Goal: Register for event/course

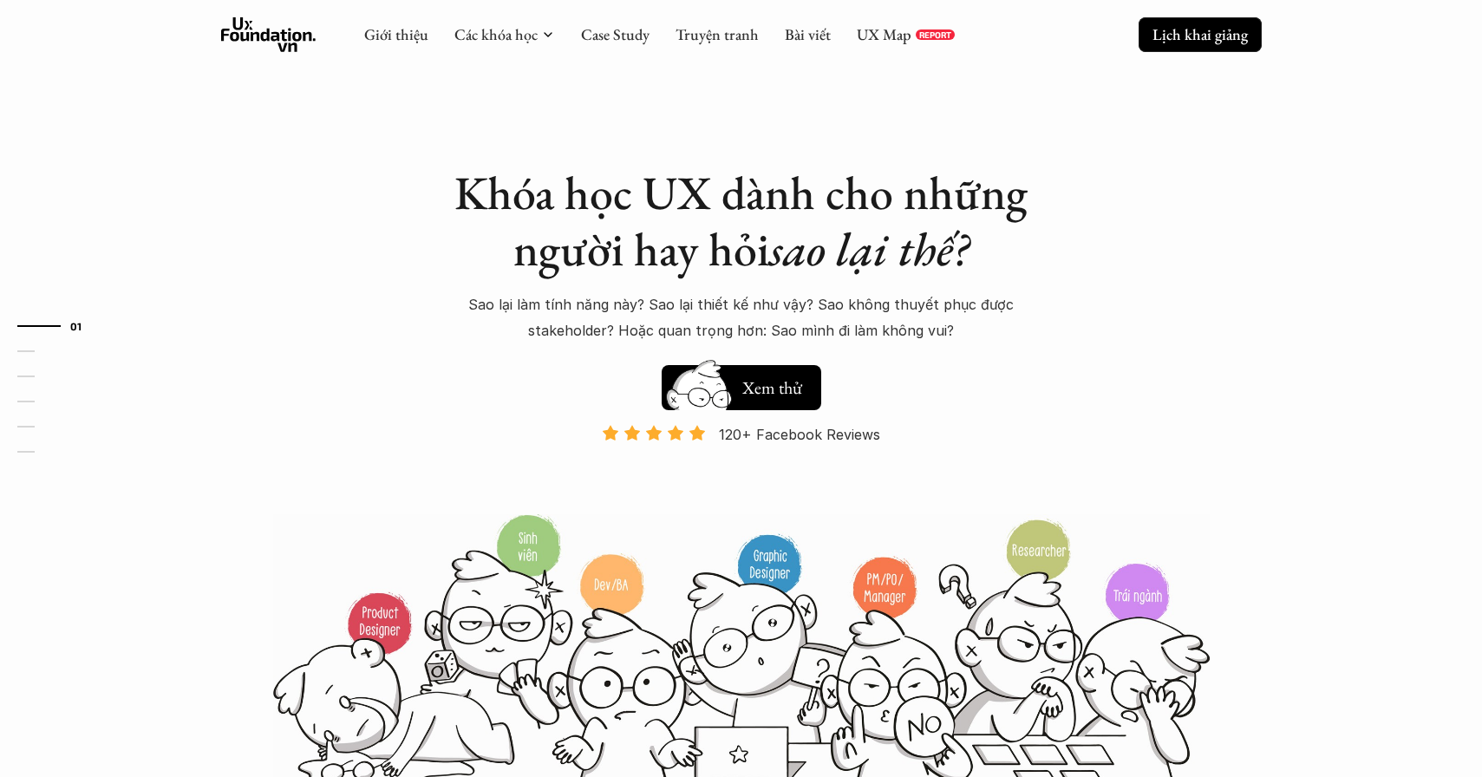
click at [1205, 41] on p "Lịch khai giảng" at bounding box center [1199, 34] width 95 height 20
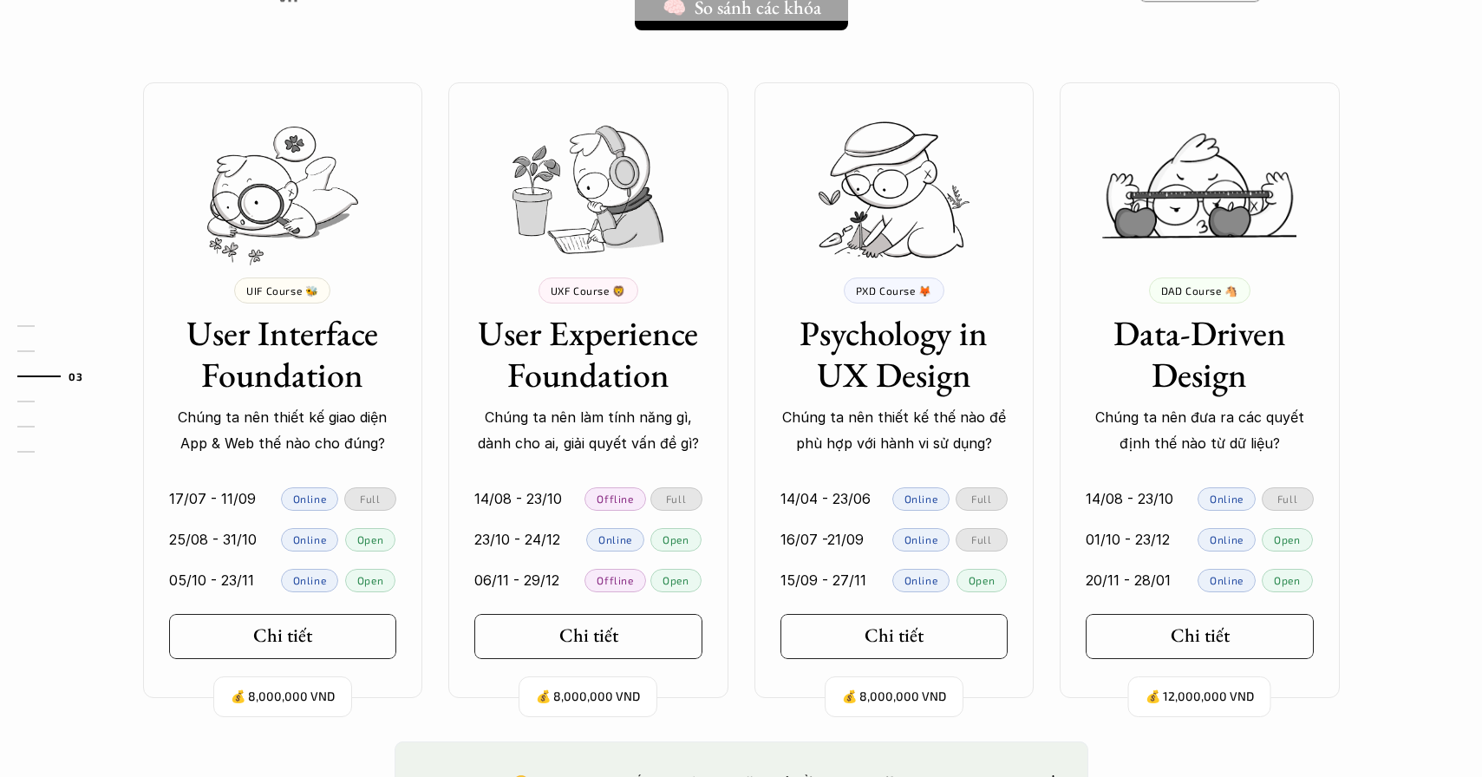
scroll to position [1538, 0]
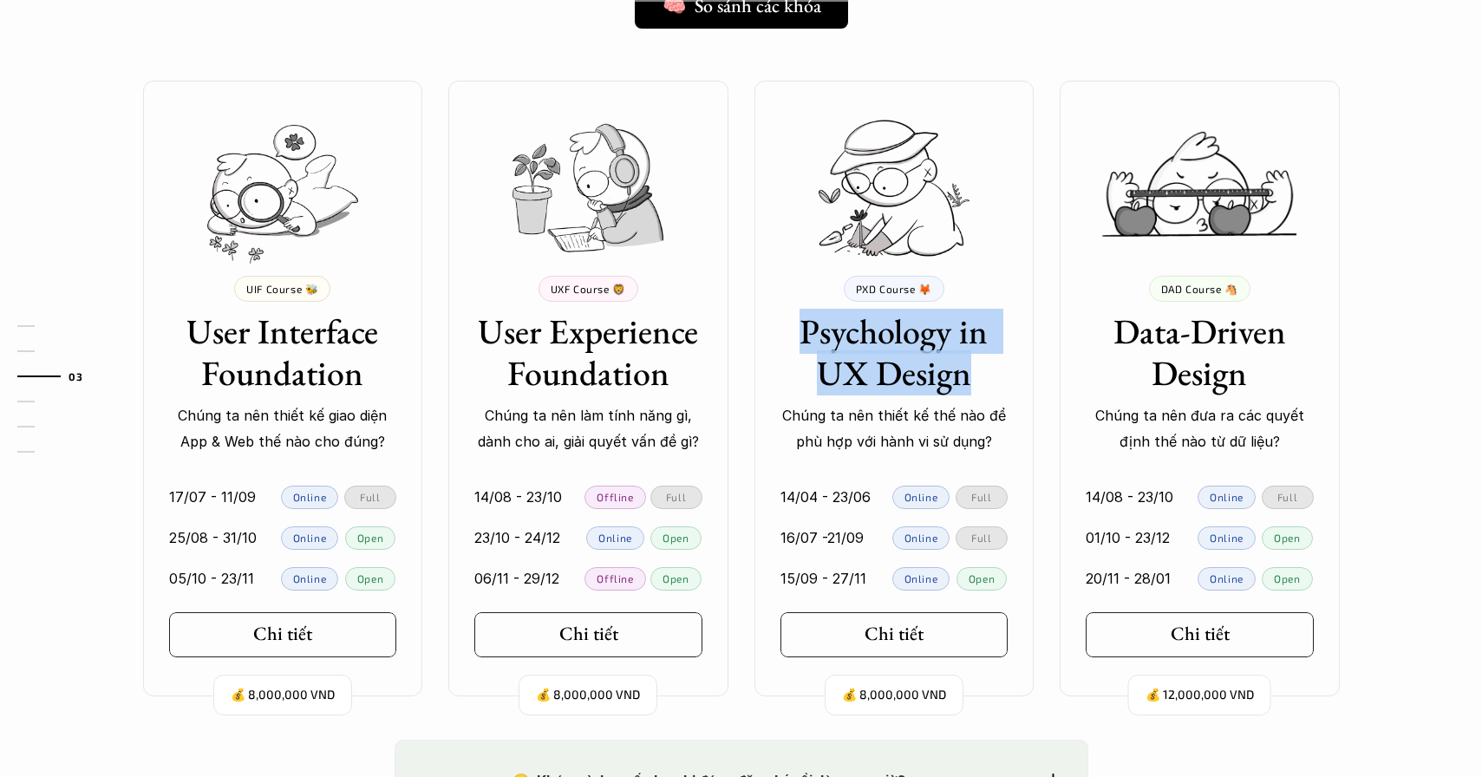
drag, startPoint x: 796, startPoint y: 329, endPoint x: 994, endPoint y: 373, distance: 203.4
click at [994, 373] on h3 "Psychology in UX Design" at bounding box center [894, 351] width 228 height 83
copy h3 "Psychology in UX Design"
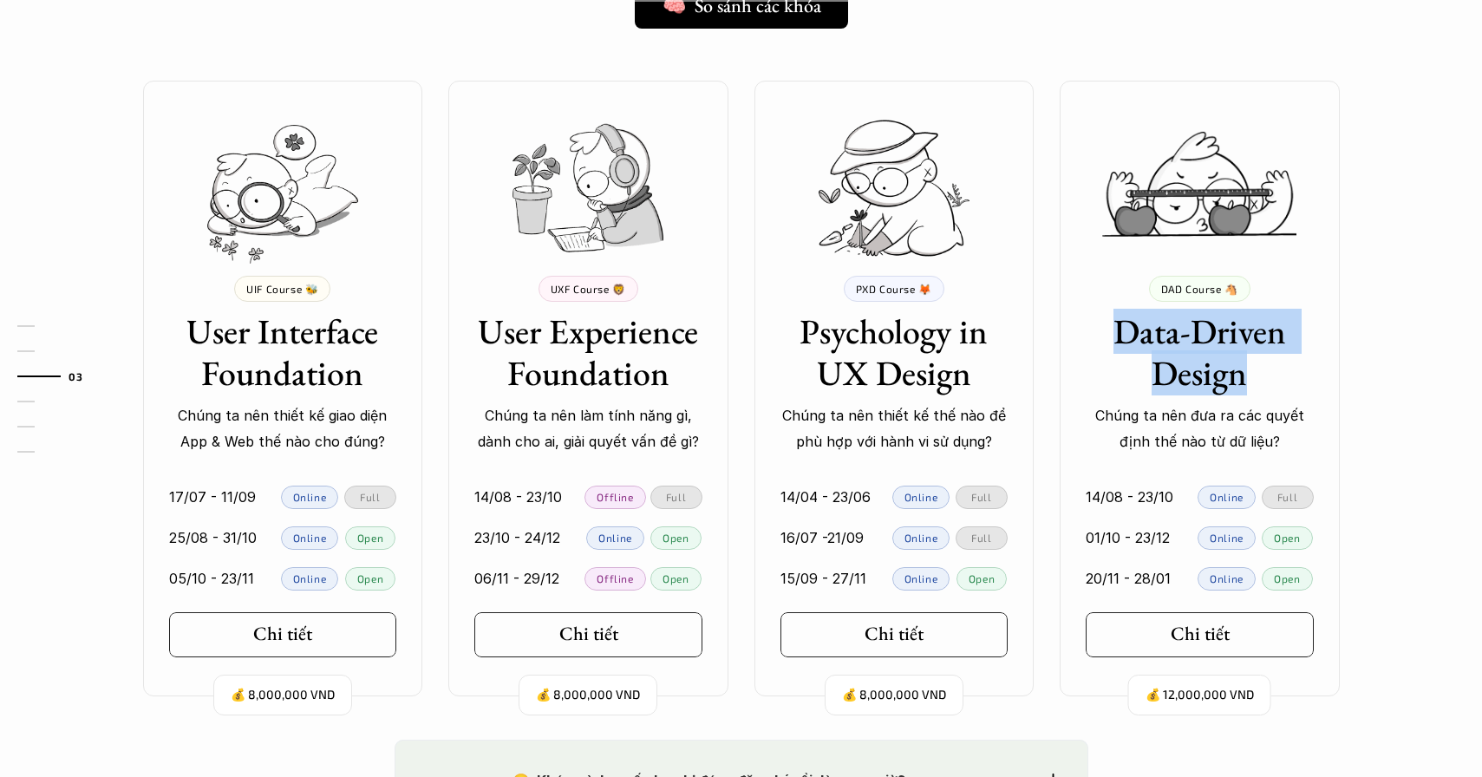
drag, startPoint x: 1248, startPoint y: 375, endPoint x: 1108, endPoint y: 323, distance: 149.0
click at [1108, 324] on h3 "Data-Driven Design" at bounding box center [1200, 351] width 228 height 83
copy h3 "Data-Driven Design"
click at [1173, 654] on link "Chi tiết" at bounding box center [1200, 634] width 228 height 45
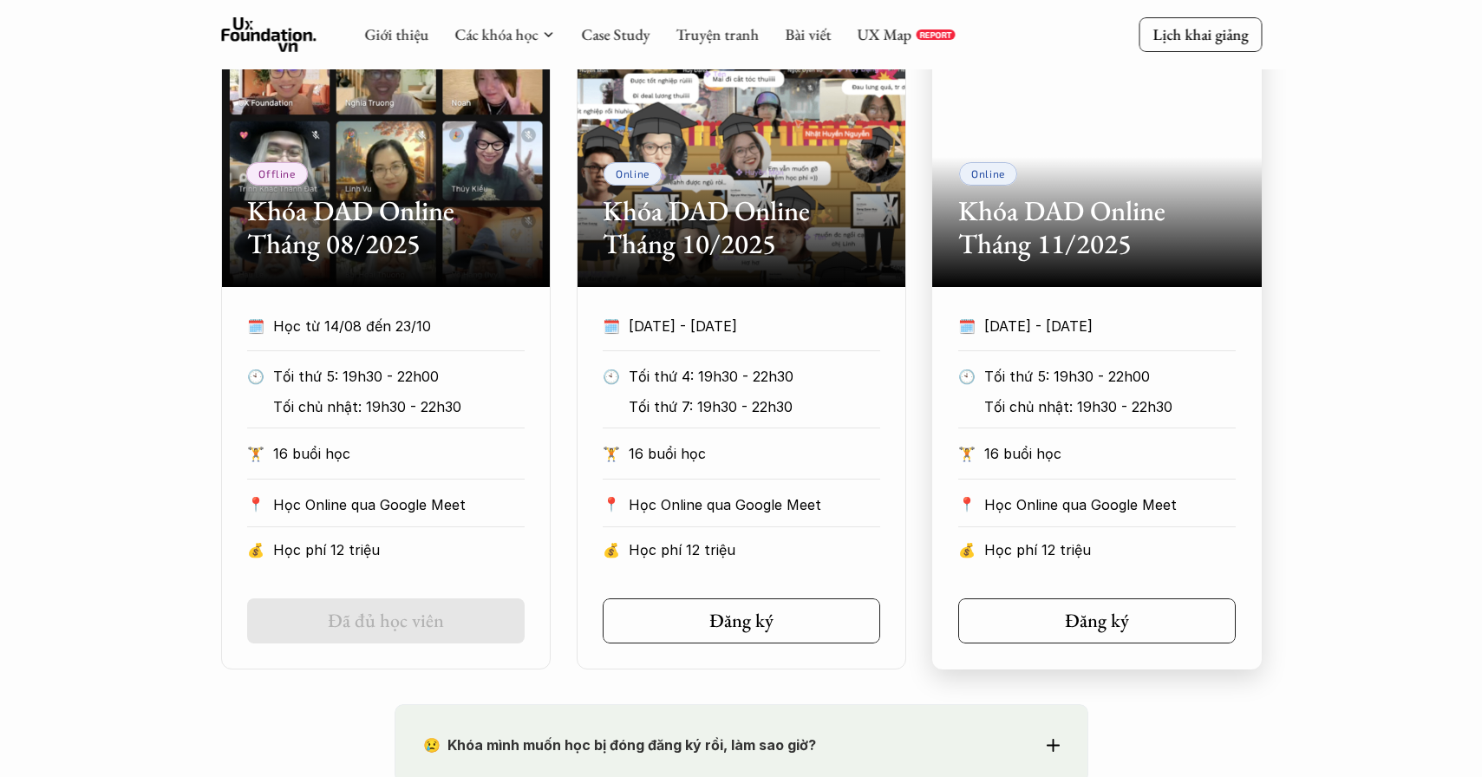
scroll to position [986, 0]
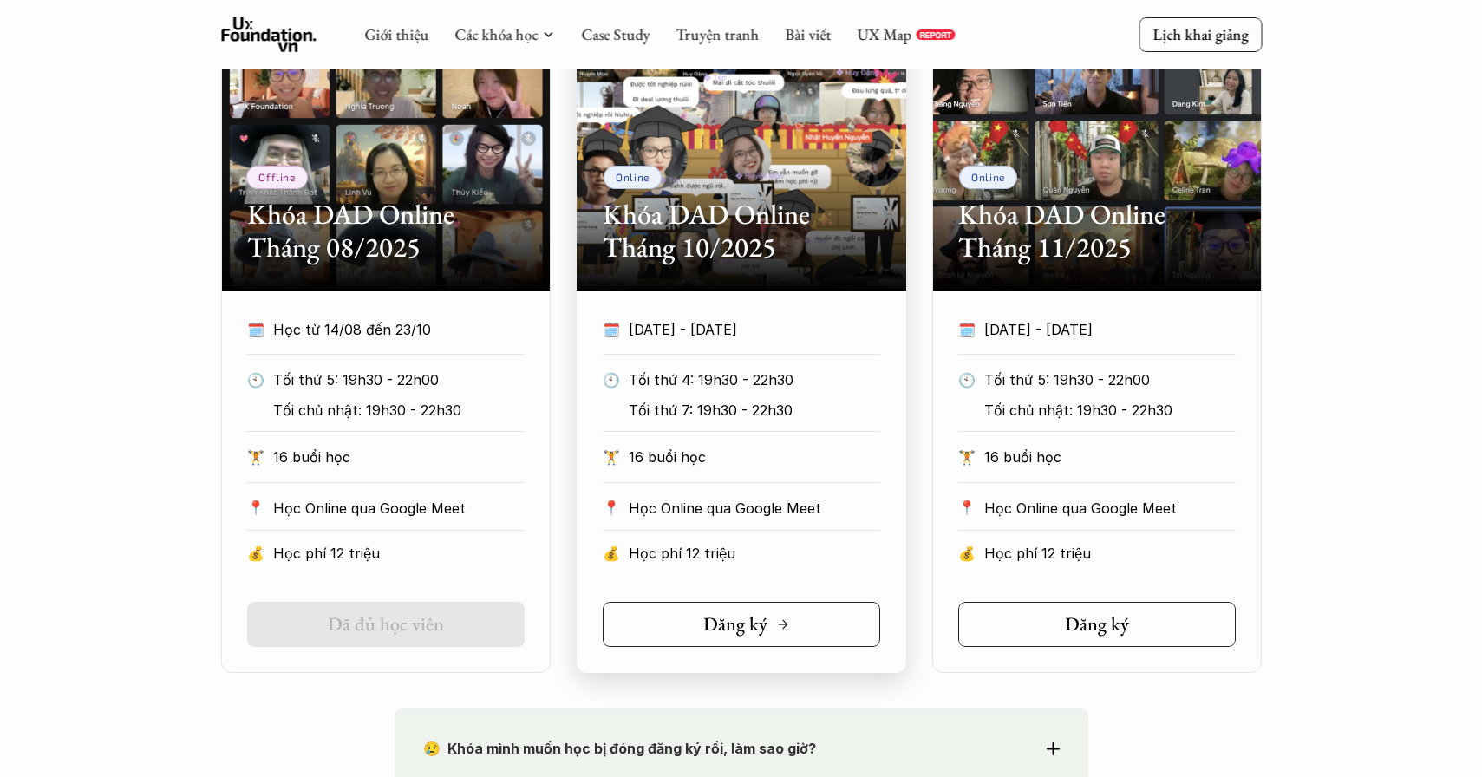
click at [756, 629] on h5 "Đăng ký" at bounding box center [735, 624] width 64 height 23
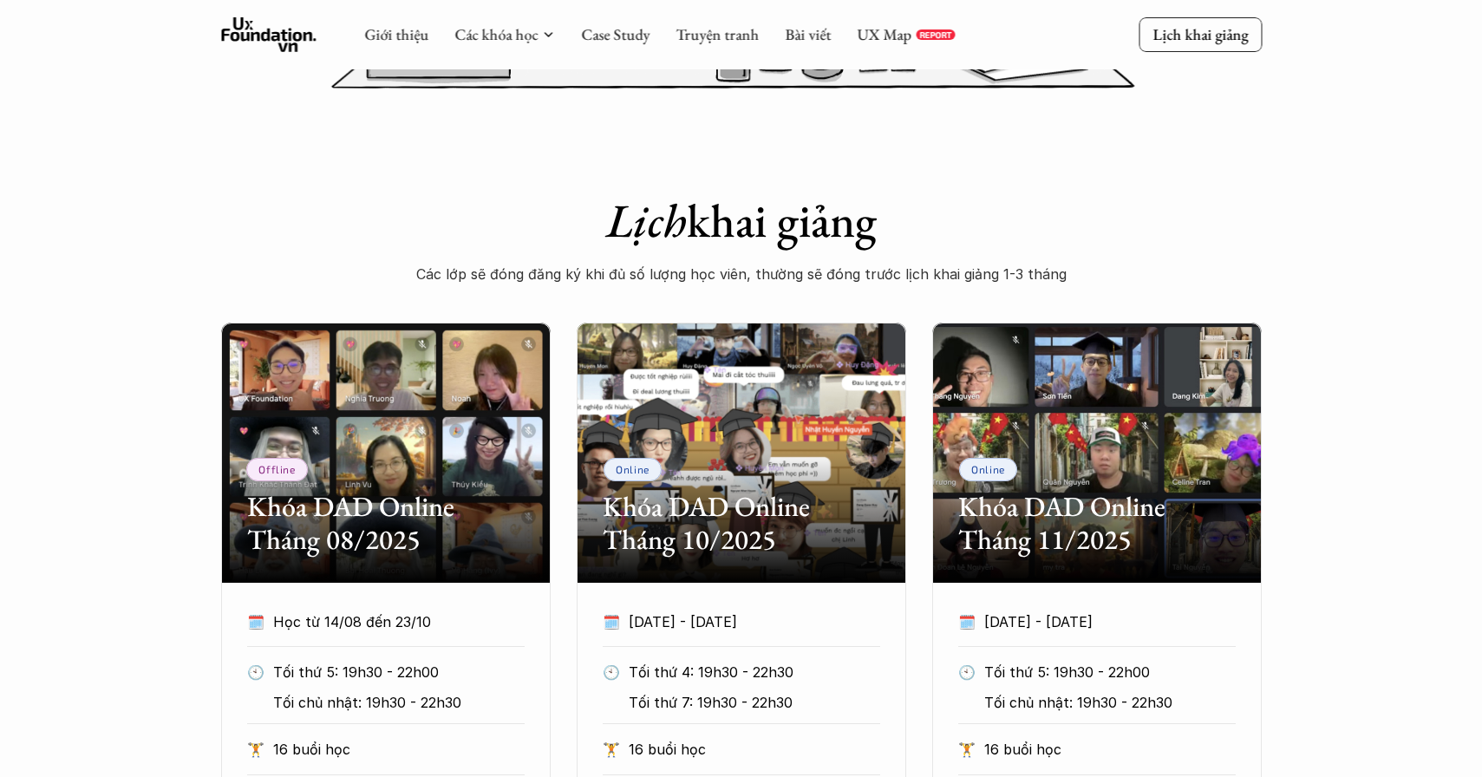
scroll to position [0, 0]
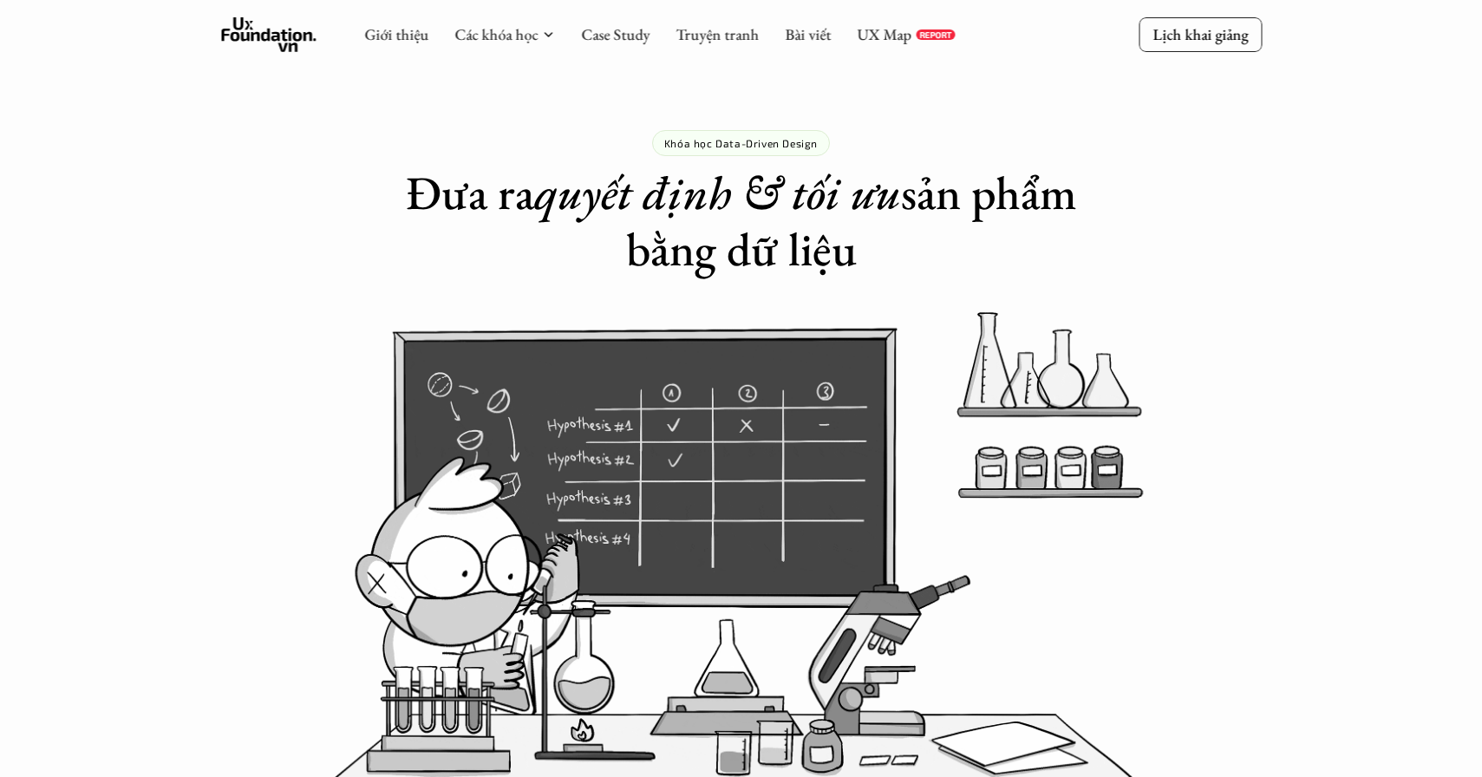
click at [799, 144] on p "Khóa học Data-Driven Design" at bounding box center [740, 143] width 153 height 12
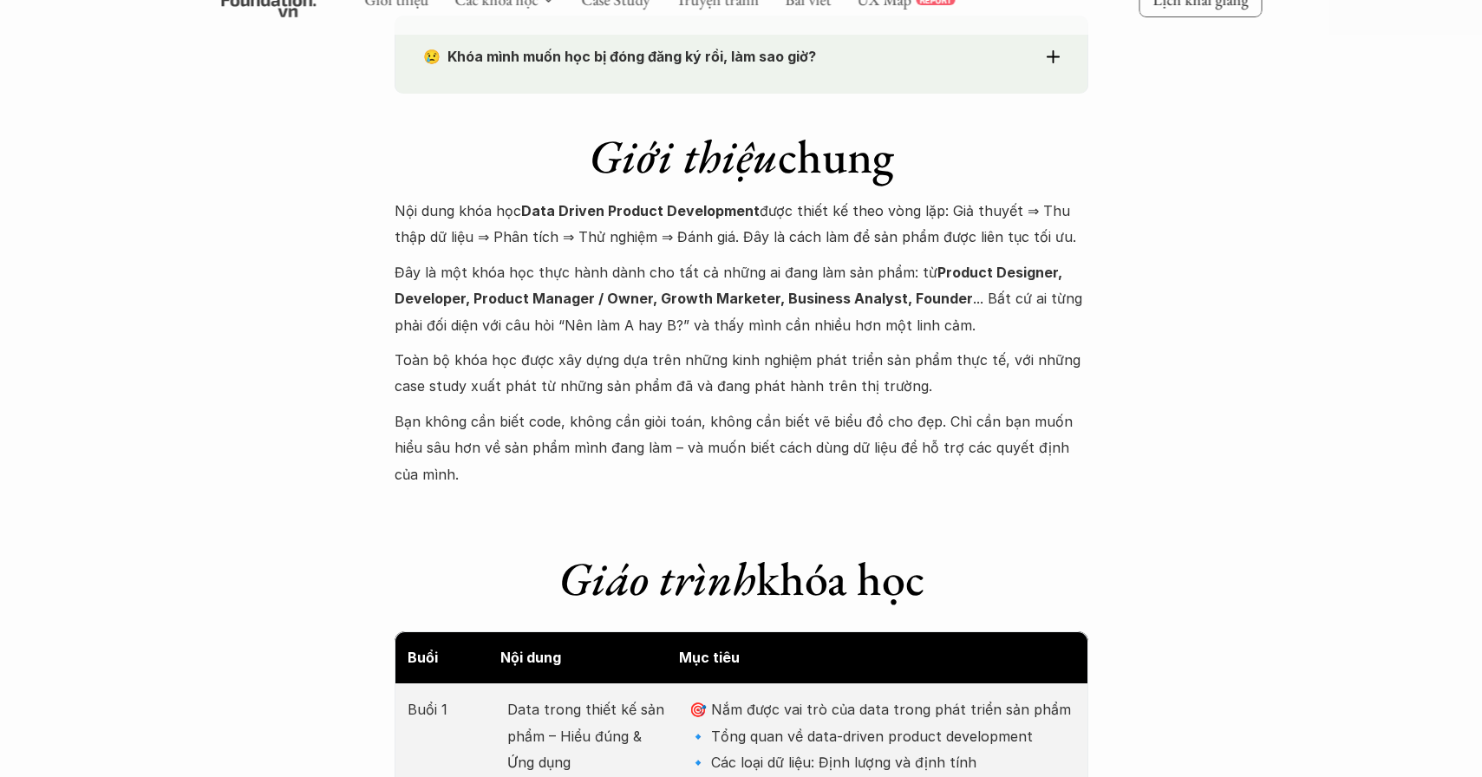
scroll to position [1694, 0]
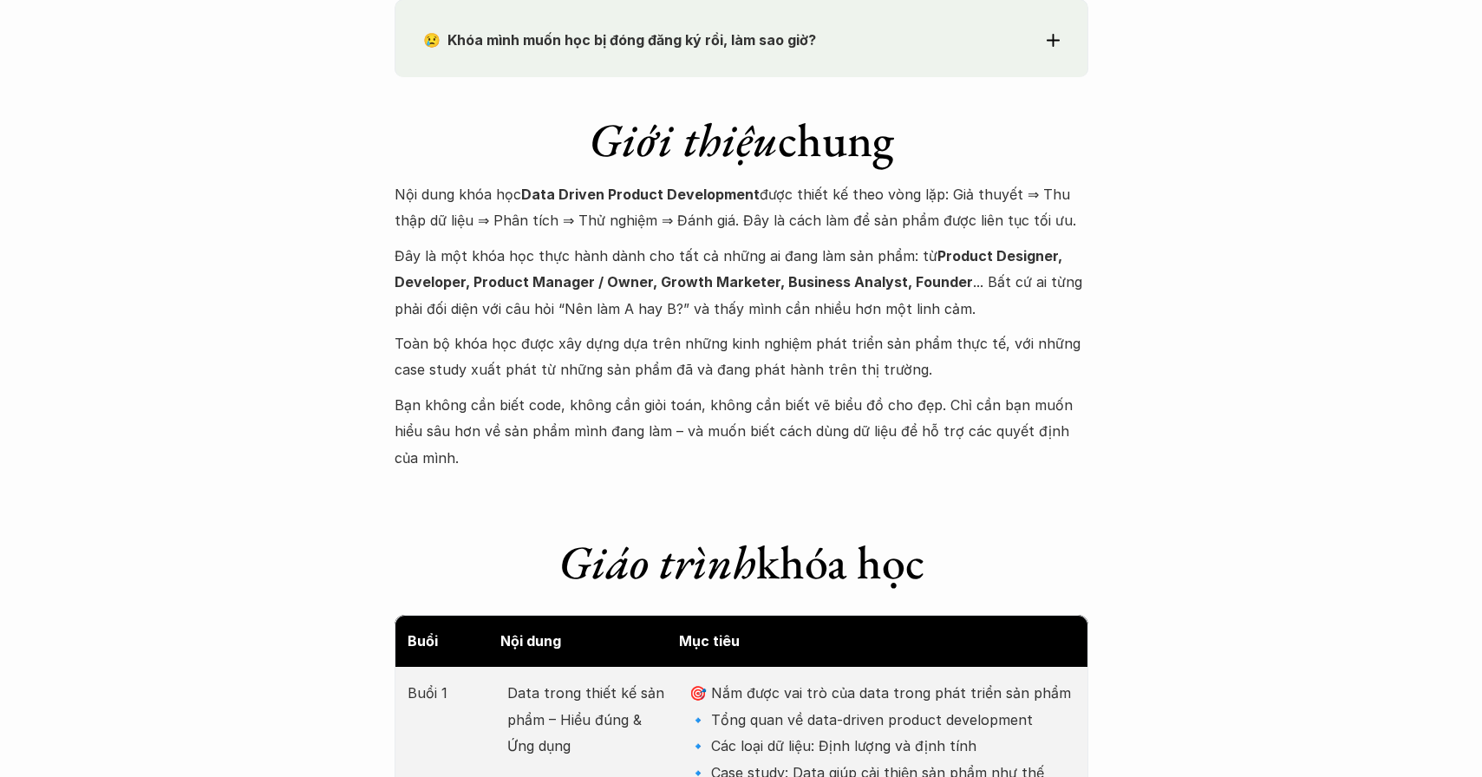
drag, startPoint x: 521, startPoint y: 193, endPoint x: 751, endPoint y: 182, distance: 230.0
click at [751, 182] on p "Nội dung khóa học Data Driven Product Development được thiết kế theo vòng lặp: …" at bounding box center [741, 207] width 694 height 53
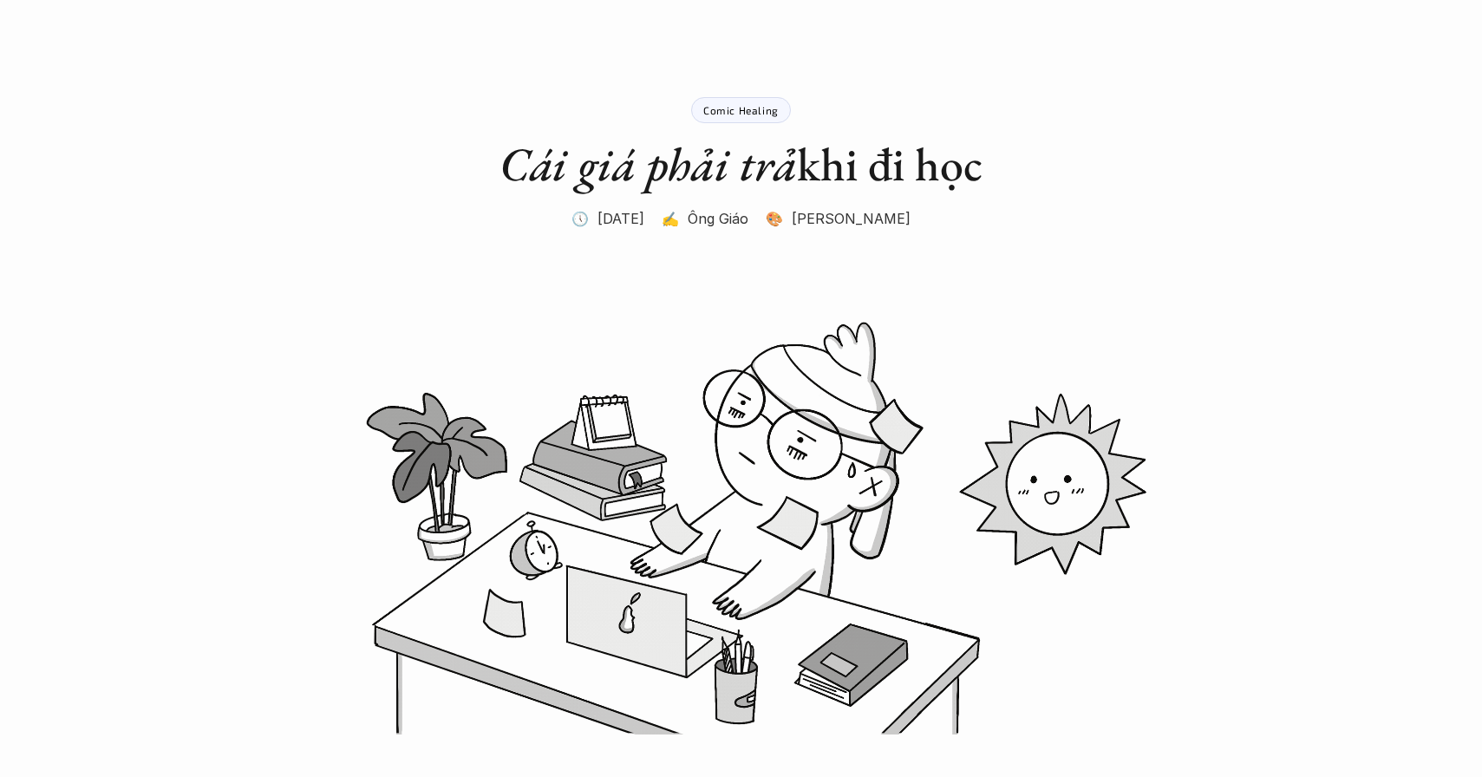
scroll to position [44, 0]
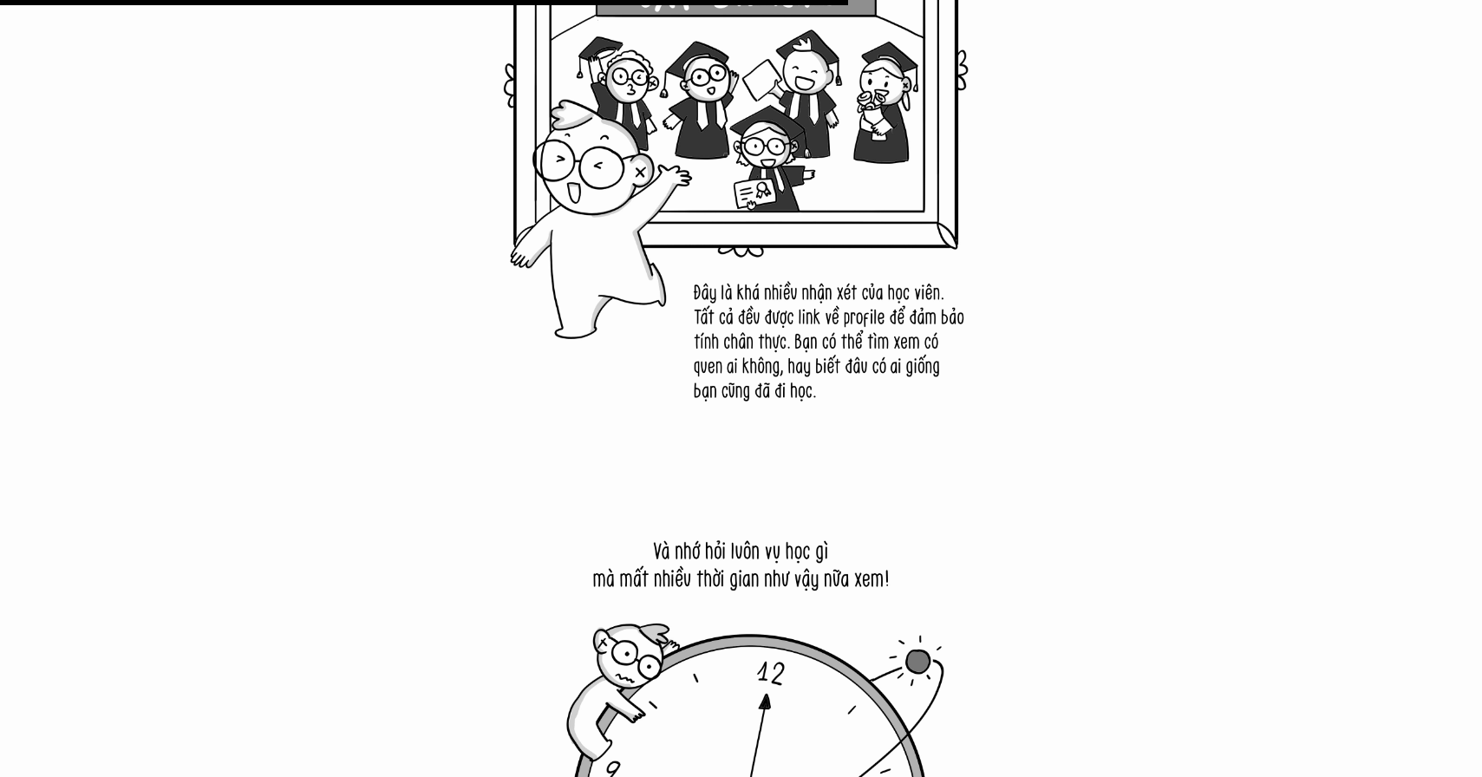
scroll to position [10649, 0]
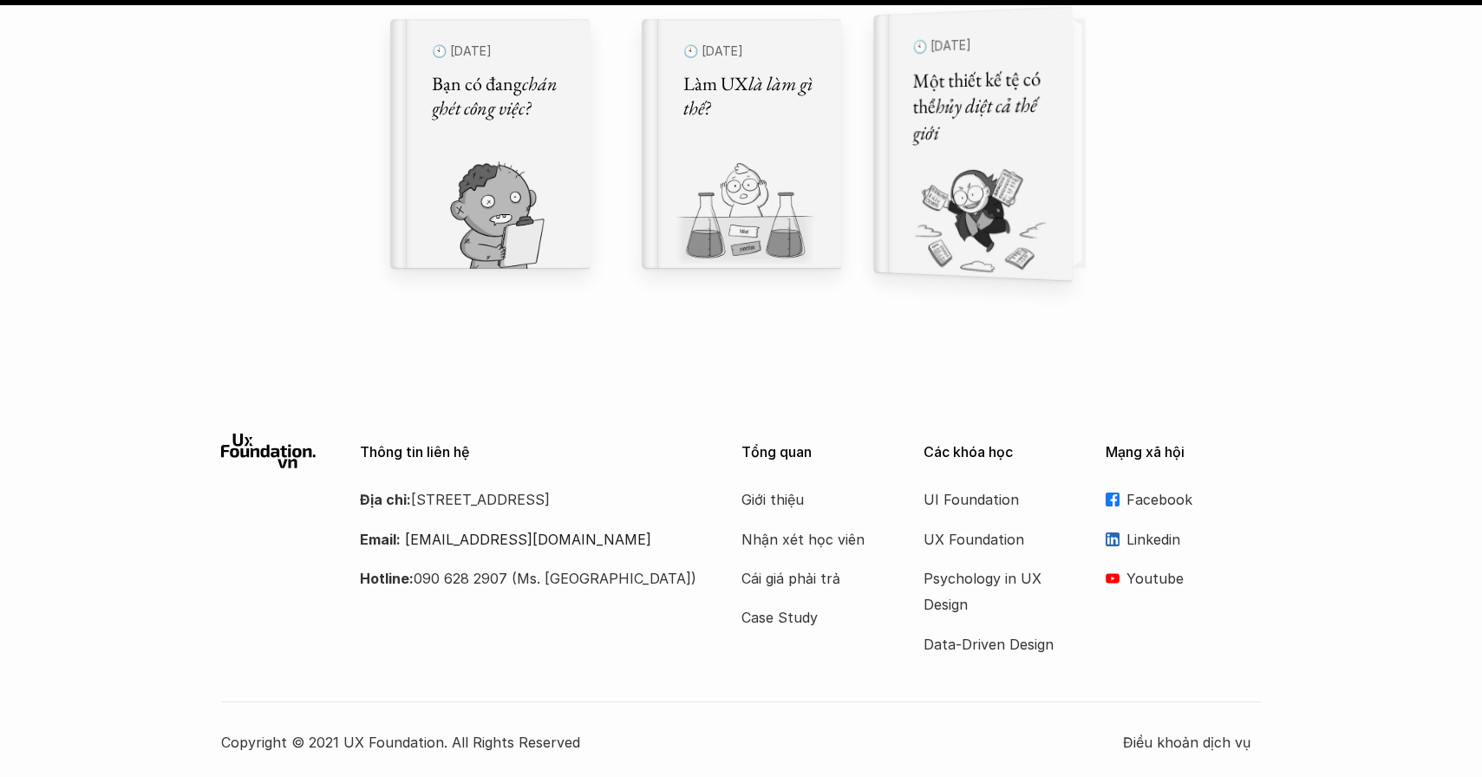
scroll to position [19780, 0]
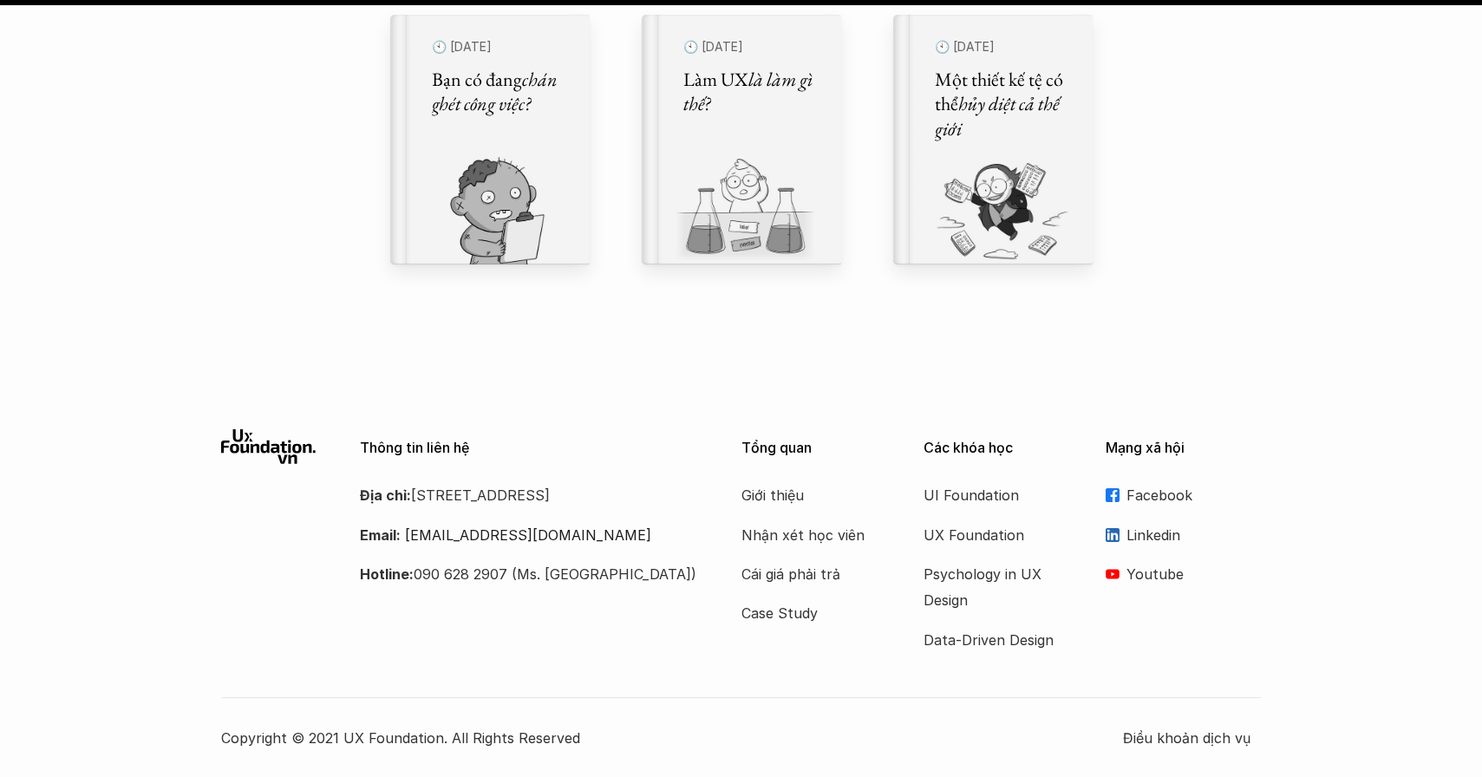
click at [1152, 494] on p "Facebook" at bounding box center [1193, 495] width 135 height 26
click at [1153, 531] on p "Linkedin" at bounding box center [1193, 535] width 135 height 26
click at [1161, 498] on p "Facebook" at bounding box center [1193, 495] width 135 height 26
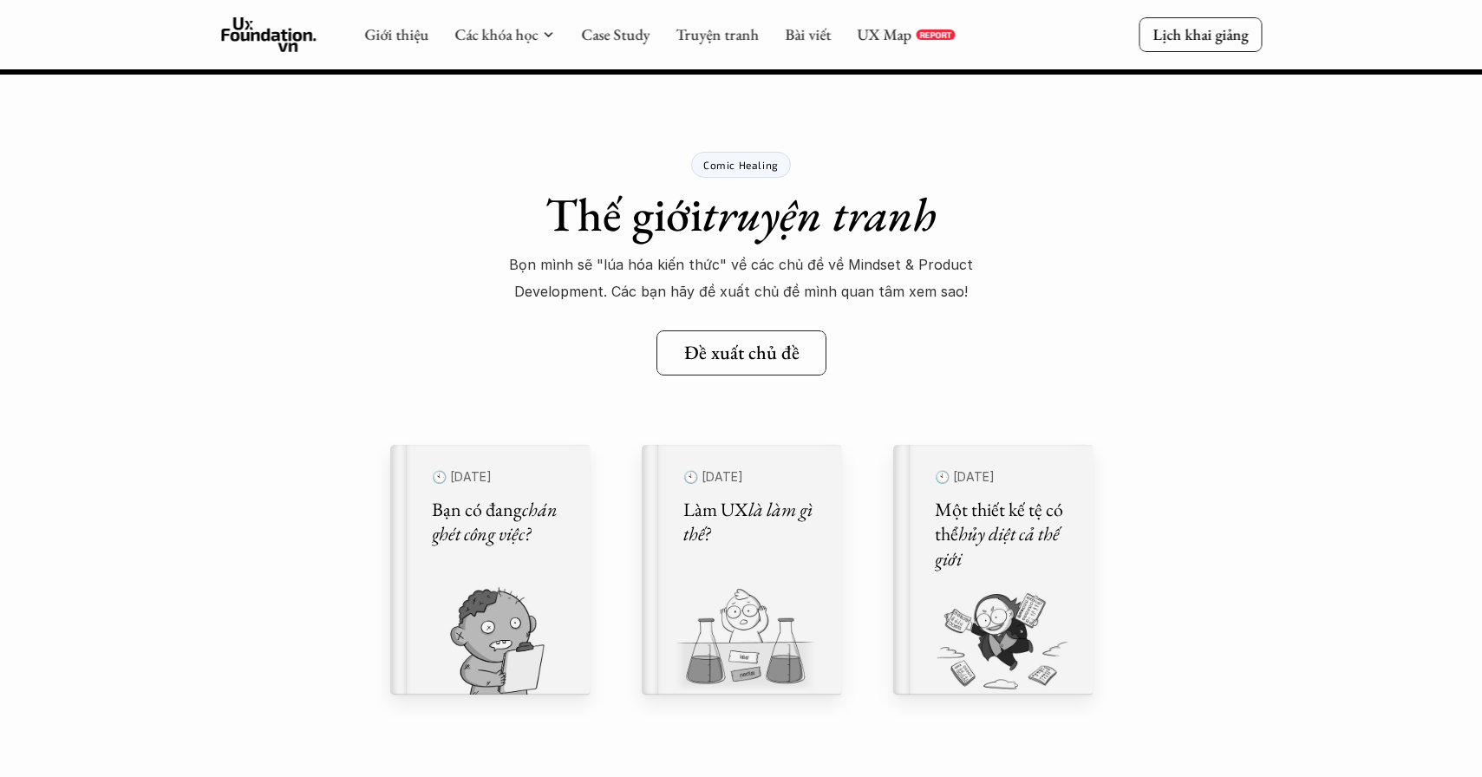
scroll to position [19347, 0]
